Goal: Information Seeking & Learning: Find specific fact

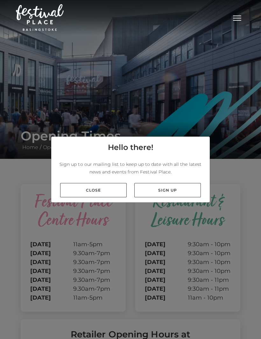
click at [83, 197] on link "Close" at bounding box center [93, 190] width 66 height 14
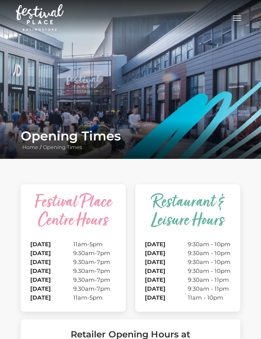
click at [239, 21] on button "Toggle navigation" at bounding box center [237, 17] width 16 height 9
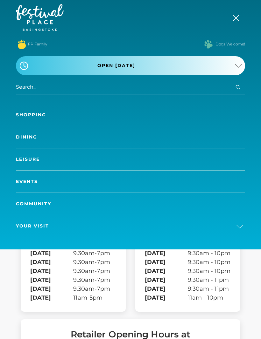
click at [237, 223] on span at bounding box center [241, 226] width 8 height 7
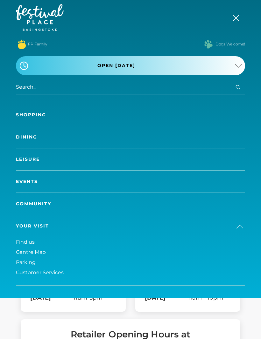
click at [238, 230] on span at bounding box center [241, 226] width 8 height 7
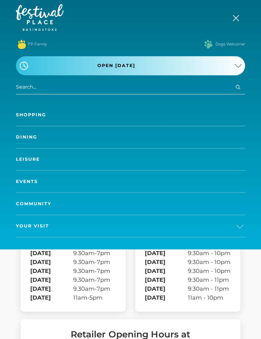
click at [231, 227] on link "Your Visit" at bounding box center [130, 226] width 229 height 22
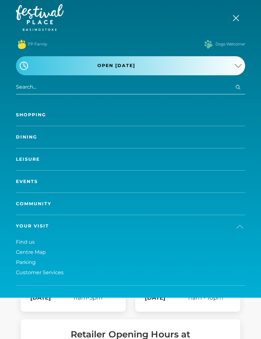
click at [211, 80] on input "search" at bounding box center [130, 87] width 229 height 14
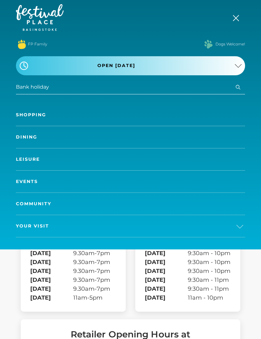
type input "Bank holiday"
click at [238, 87] on button "Search" at bounding box center [238, 87] width 8 height 8
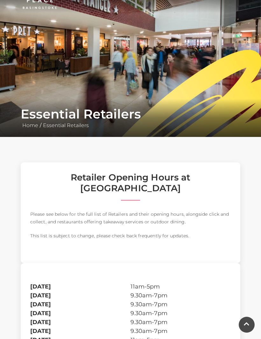
scroll to position [22, 0]
